Goal: Information Seeking & Learning: Stay updated

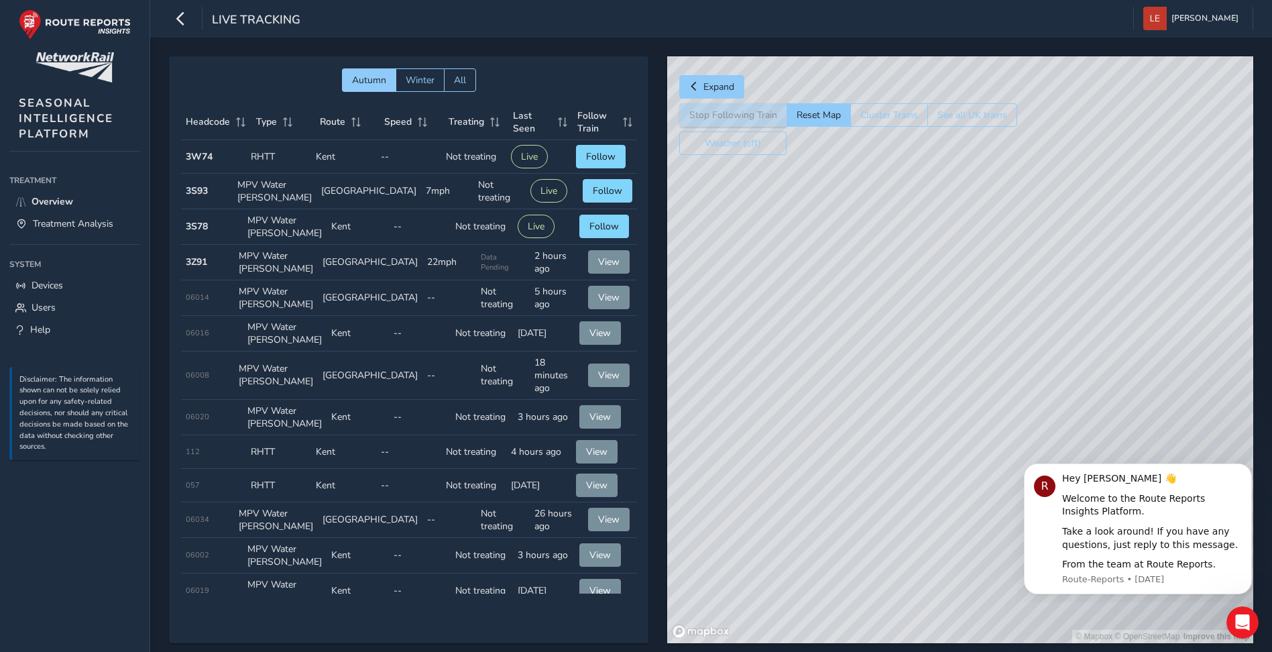
drag, startPoint x: 796, startPoint y: 282, endPoint x: 909, endPoint y: 510, distance: 255.0
click at [909, 510] on div "© Mapbox © OpenStreetMap Improve this map" at bounding box center [960, 349] width 586 height 587
click at [838, 374] on div "© Mapbox © OpenStreetMap Improve this map" at bounding box center [960, 349] width 586 height 587
click at [963, 345] on div "© Mapbox © OpenStreetMap Improve this map © Maxar" at bounding box center [960, 349] width 586 height 587
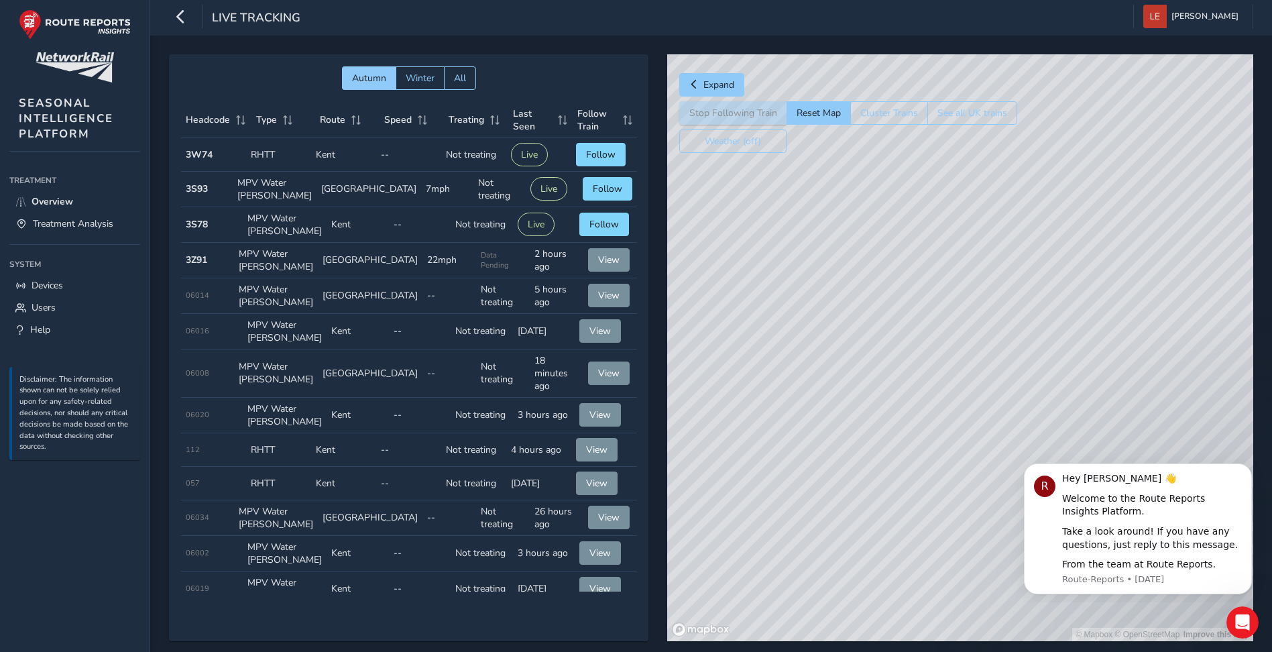
scroll to position [29, 0]
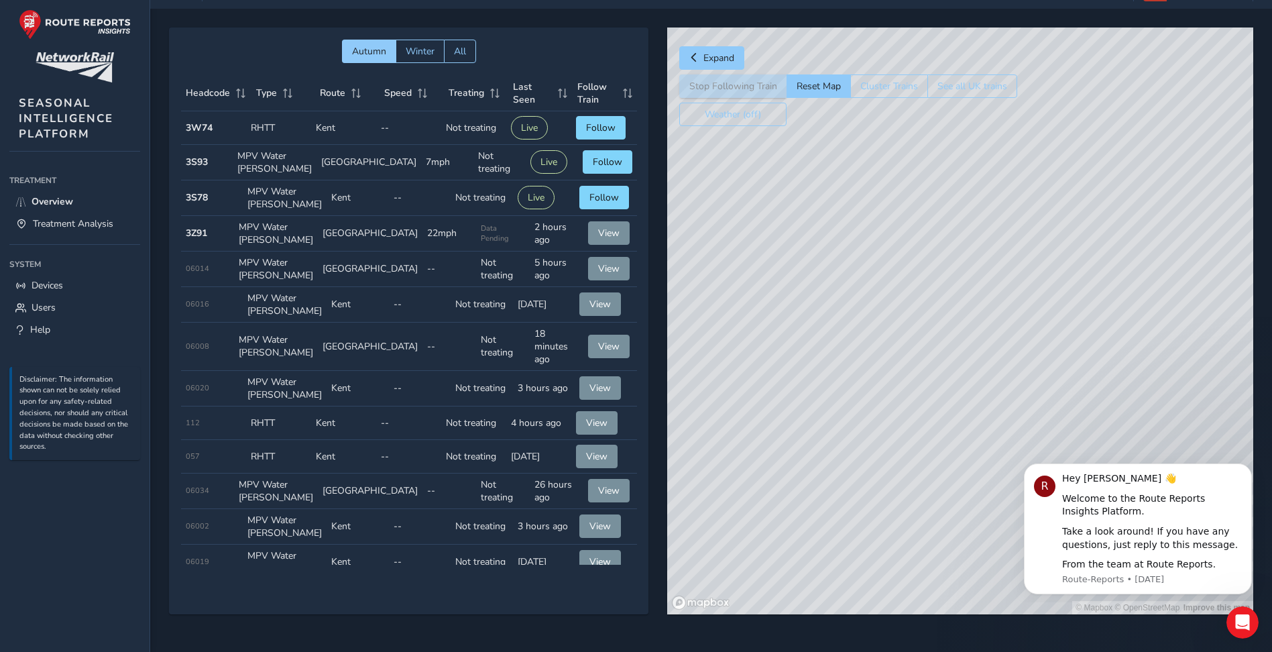
drag, startPoint x: 995, startPoint y: 401, endPoint x: 934, endPoint y: 449, distance: 76.9
drag, startPoint x: 867, startPoint y: 345, endPoint x: 856, endPoint y: 380, distance: 36.7
click at [856, 380] on div "© Mapbox © OpenStreetMap Improve this map" at bounding box center [960, 321] width 586 height 587
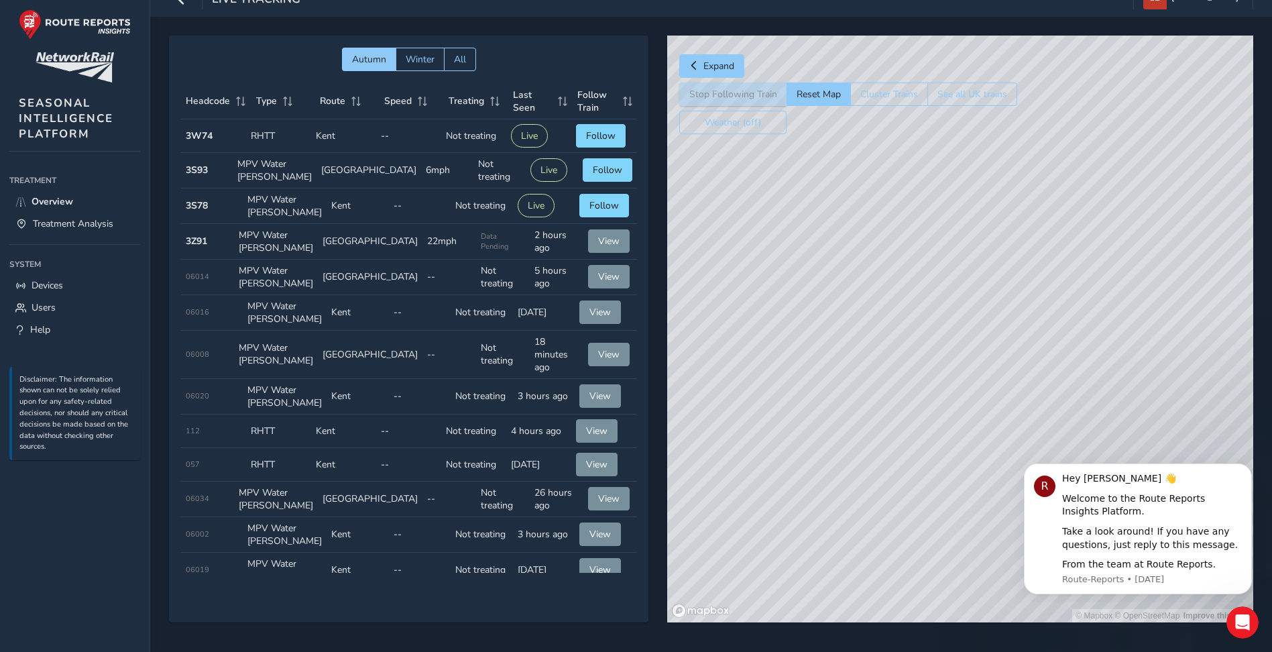
scroll to position [19, 0]
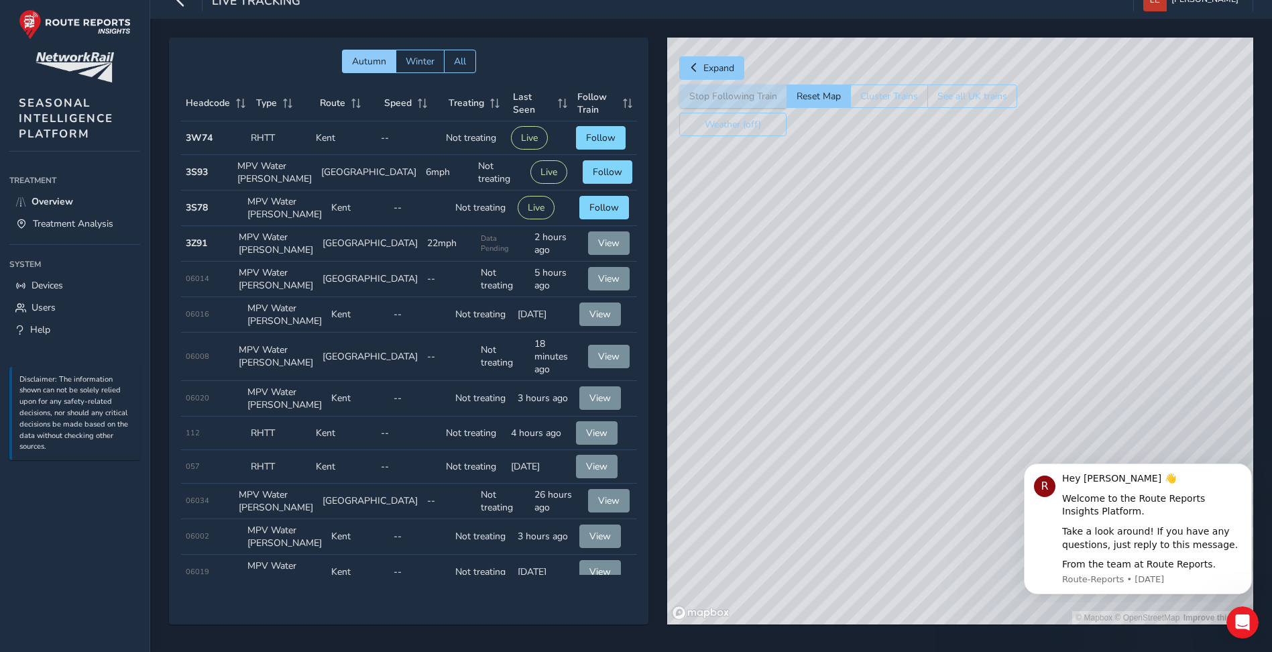
drag, startPoint x: 856, startPoint y: 380, endPoint x: 867, endPoint y: 369, distance: 15.7
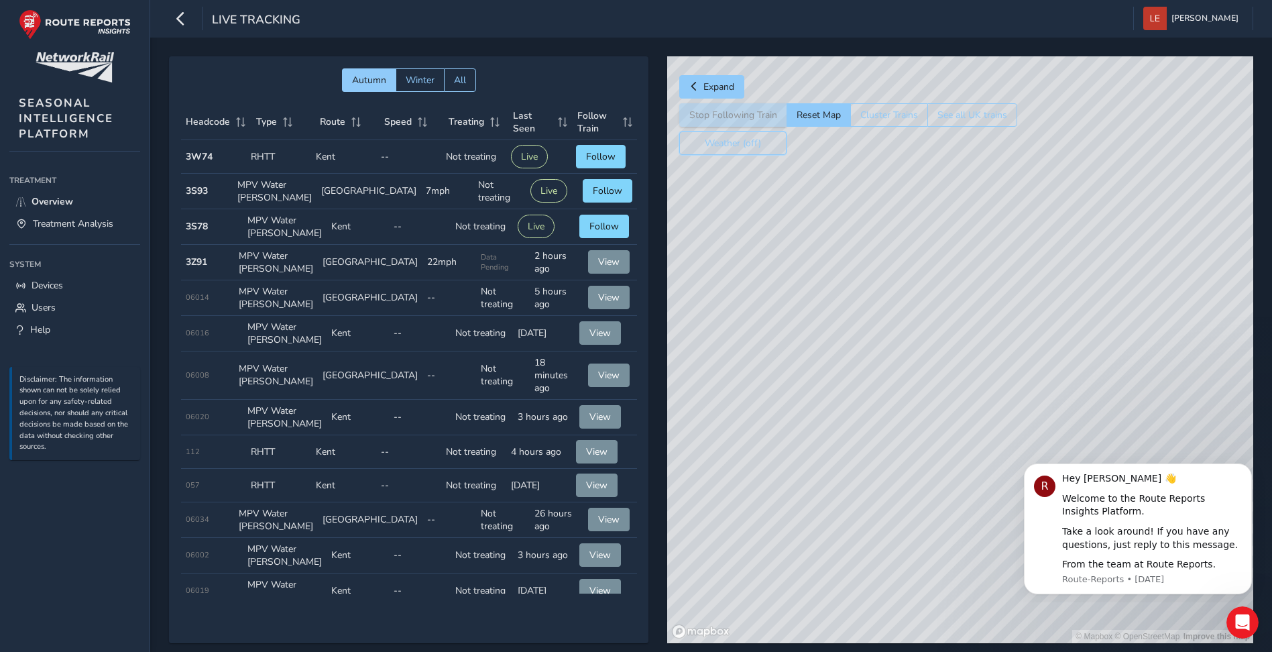
click at [761, 142] on button "Weather (off)" at bounding box center [733, 142] width 107 height 23
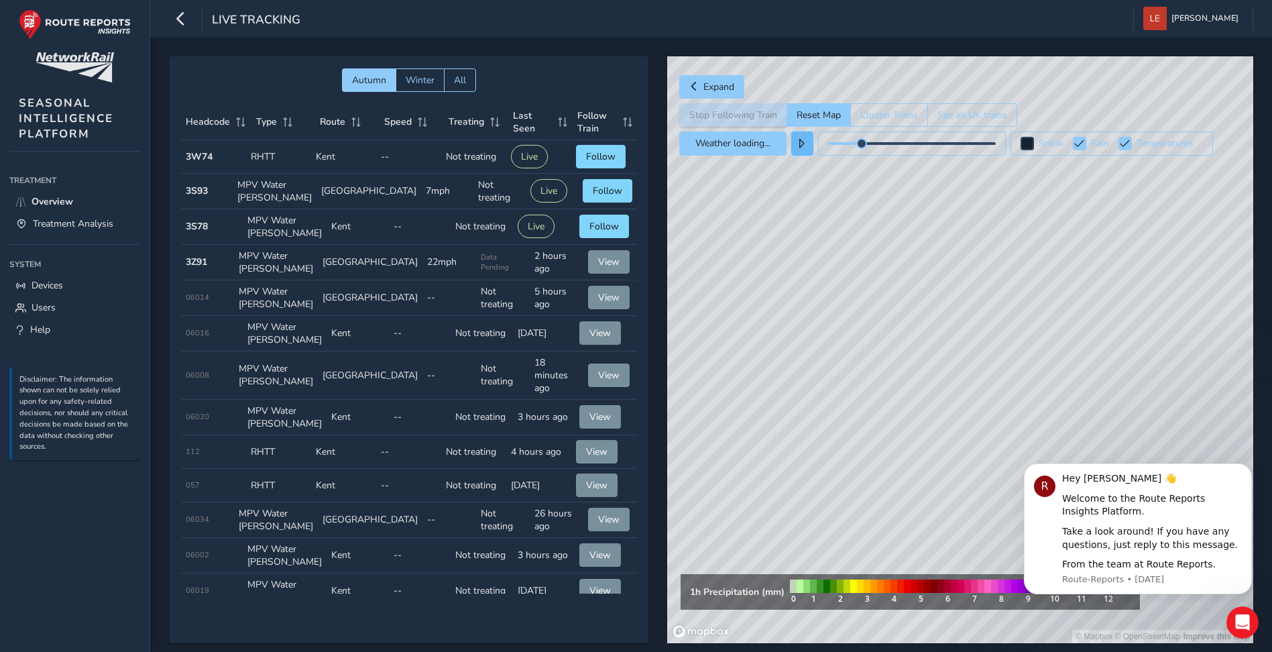
click at [797, 142] on button at bounding box center [803, 143] width 22 height 24
drag, startPoint x: 807, startPoint y: 497, endPoint x: 716, endPoint y: 452, distance: 101.7
click at [716, 452] on div "© Mapbox © OpenStreetMap Improve this map" at bounding box center [960, 349] width 586 height 587
click at [1140, 147] on span at bounding box center [1137, 143] width 10 height 9
click at [1101, 147] on div "Rain" at bounding box center [1103, 143] width 36 height 13
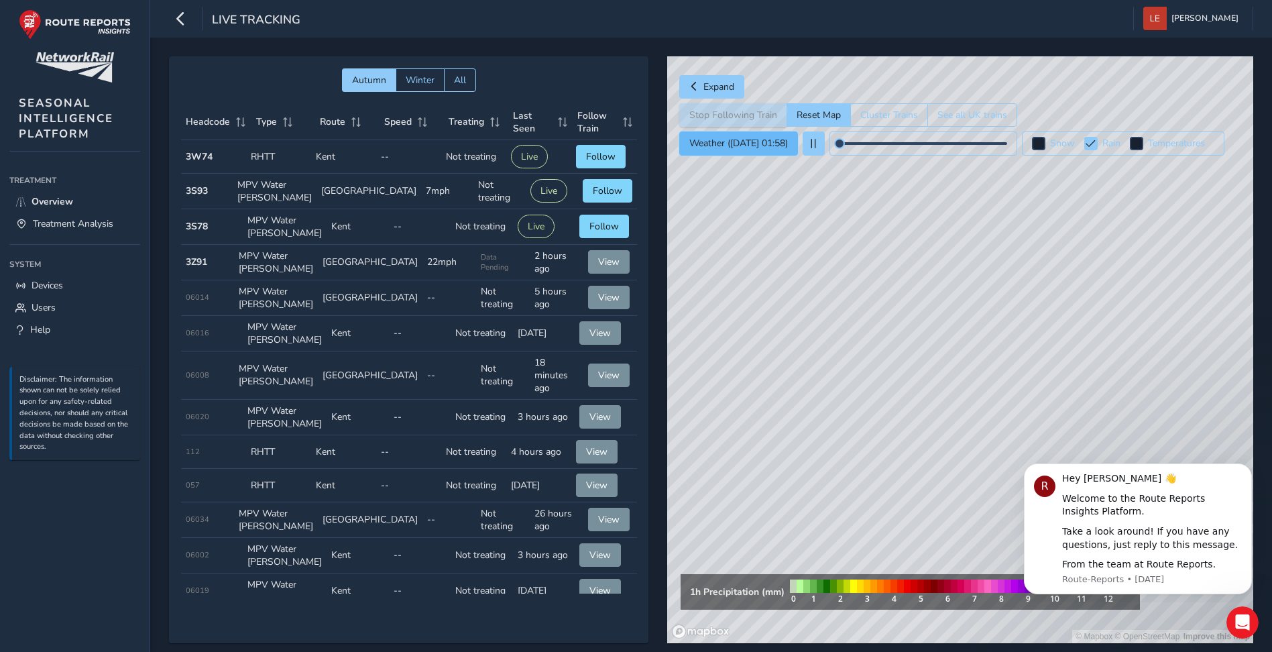
click at [774, 146] on button "Weather (Sep 16 01:58)" at bounding box center [739, 143] width 119 height 24
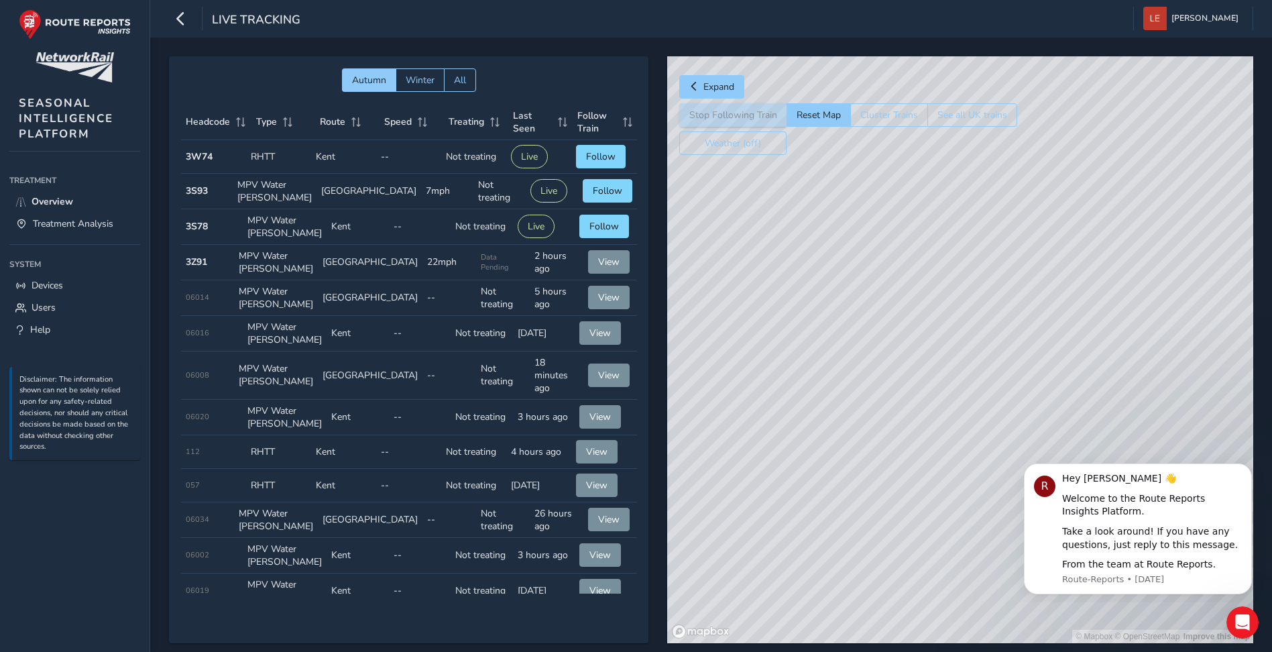
drag, startPoint x: 790, startPoint y: 208, endPoint x: 823, endPoint y: 254, distance: 56.2
click at [823, 254] on div "© Mapbox © OpenStreetMap Improve this map" at bounding box center [960, 349] width 586 height 587
click at [877, 121] on button "Cluster Trains" at bounding box center [890, 114] width 78 height 23
click at [877, 121] on button "Cluster Trains" at bounding box center [889, 114] width 77 height 23
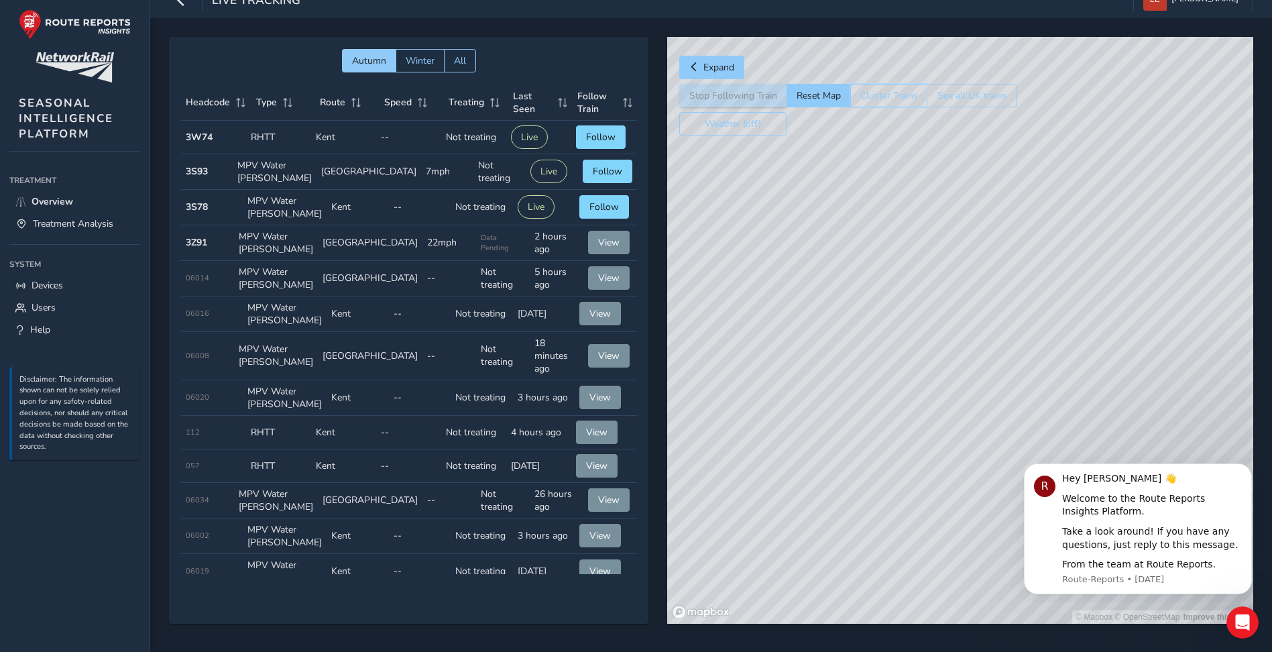
scroll to position [29, 0]
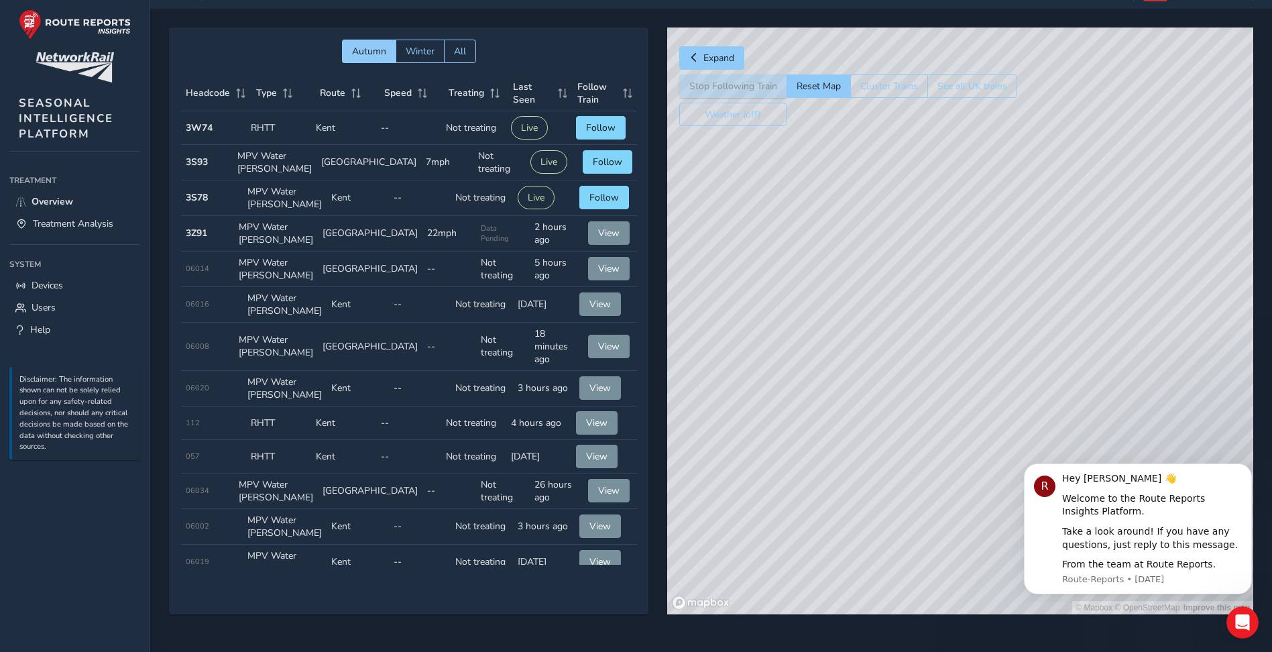
drag, startPoint x: 846, startPoint y: 195, endPoint x: 912, endPoint y: 322, distance: 143.4
click at [912, 322] on div "© Mapbox © OpenStreetMap Improve this map" at bounding box center [960, 321] width 586 height 587
click at [892, 333] on div "© Mapbox © OpenStreetMap Improve this map" at bounding box center [960, 321] width 586 height 587
click at [887, 328] on div "© Mapbox © OpenStreetMap Improve this map" at bounding box center [960, 321] width 586 height 587
click at [866, 365] on div "© Mapbox © OpenStreetMap Improve this map" at bounding box center [960, 321] width 586 height 587
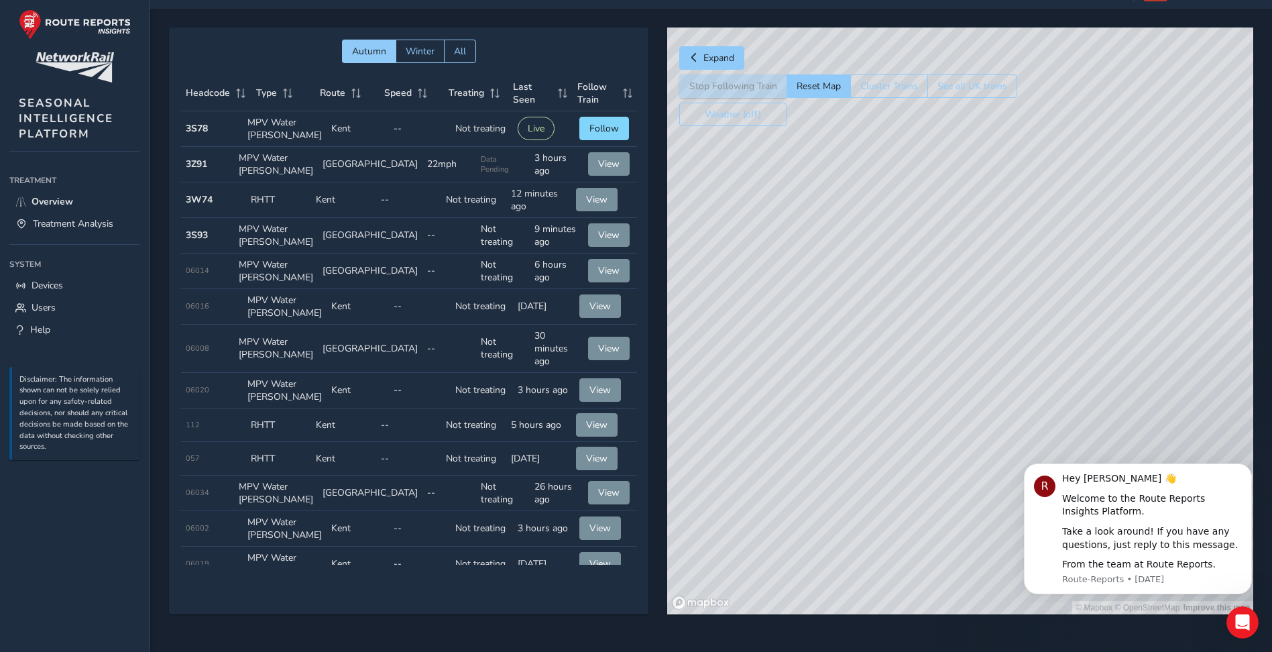
click at [996, 214] on div "© Mapbox © OpenStreetMap Improve this map" at bounding box center [960, 321] width 586 height 587
